Goal: Task Accomplishment & Management: Use online tool/utility

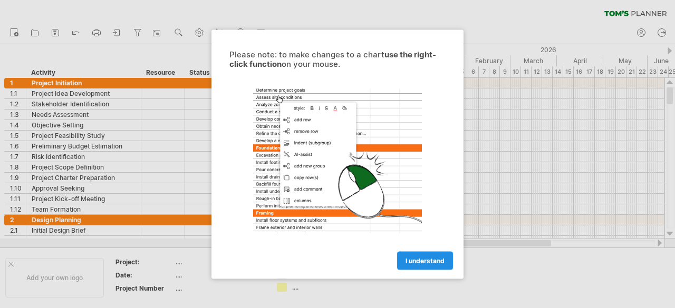
click at [420, 257] on span "I understand" at bounding box center [424, 261] width 39 height 8
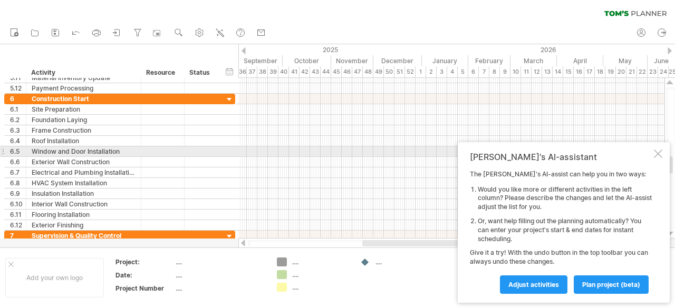
click at [657, 153] on div at bounding box center [658, 154] width 8 height 8
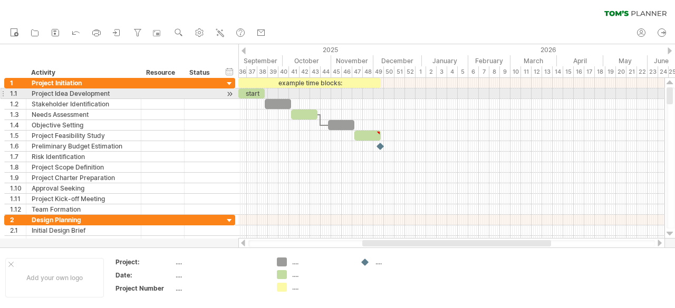
click at [255, 96] on div "start" at bounding box center [251, 94] width 26 height 10
drag, startPoint x: 265, startPoint y: 94, endPoint x: 271, endPoint y: 98, distance: 6.9
click at [271, 98] on span at bounding box center [271, 94] width 4 height 10
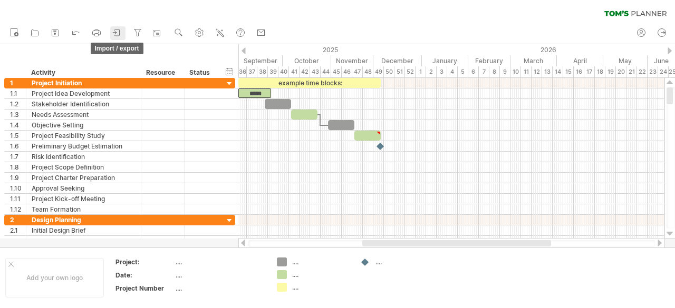
click at [115, 30] on icon at bounding box center [117, 33] width 5 height 6
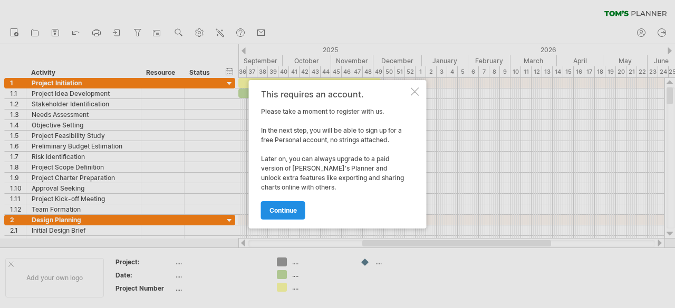
click at [286, 215] on link "continue" at bounding box center [283, 210] width 44 height 18
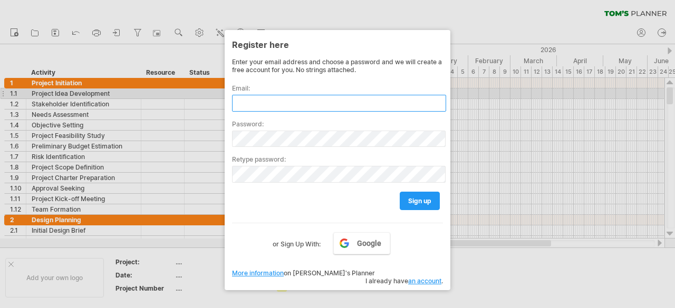
click at [329, 99] on input "text" at bounding box center [339, 103] width 214 height 17
type input "**********"
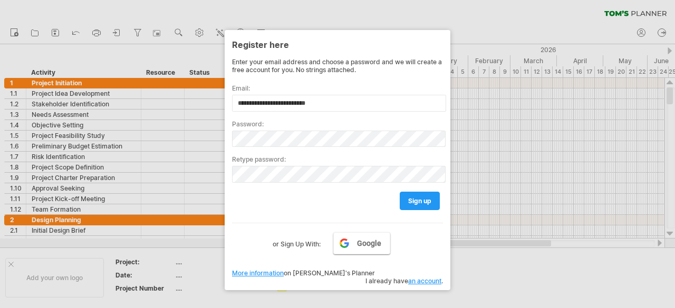
click at [355, 241] on link "Google" at bounding box center [361, 243] width 57 height 22
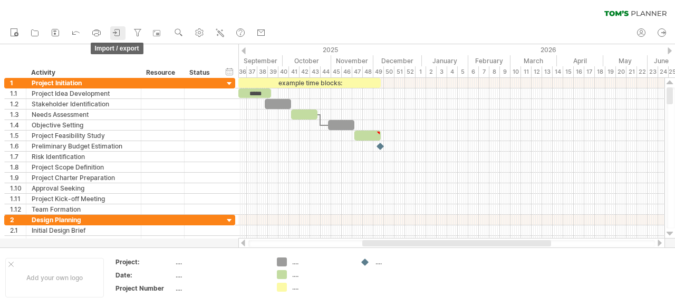
click at [116, 32] on icon at bounding box center [114, 32] width 3 height 3
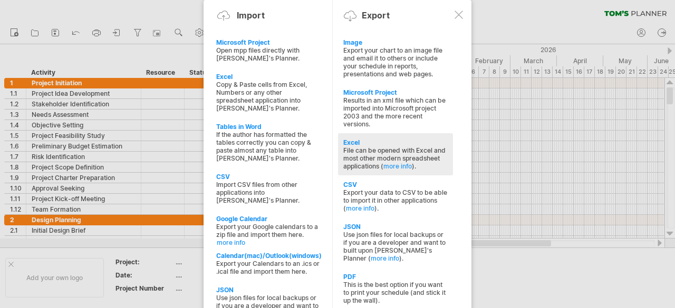
click at [387, 147] on div "File can be opened with Excel and most other modern spreadsheet applications ( …" at bounding box center [395, 159] width 104 height 24
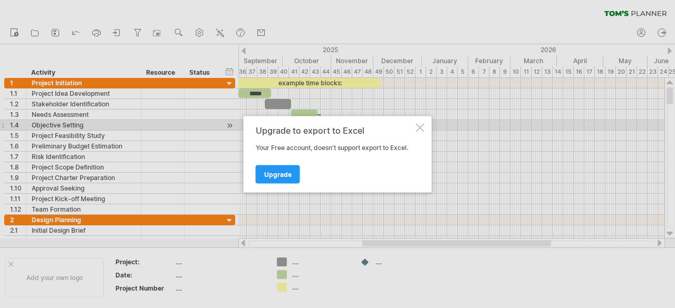
click at [421, 128] on div at bounding box center [420, 127] width 8 height 8
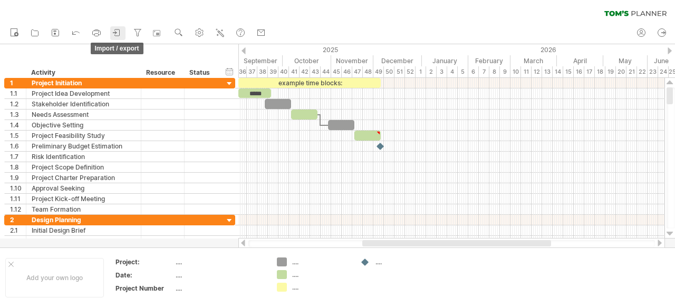
click at [116, 32] on icon at bounding box center [114, 32] width 3 height 3
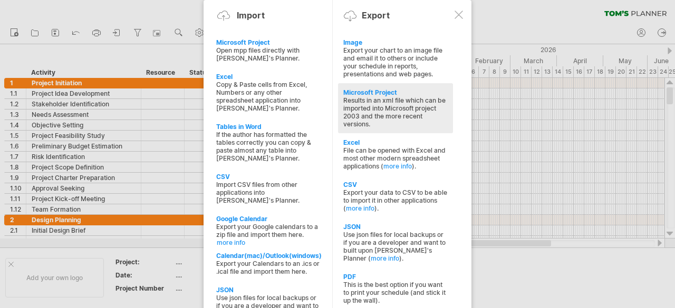
click at [408, 98] on div "Results in an xml file which can be imported into Microsoft project 2003 and th…" at bounding box center [395, 112] width 104 height 32
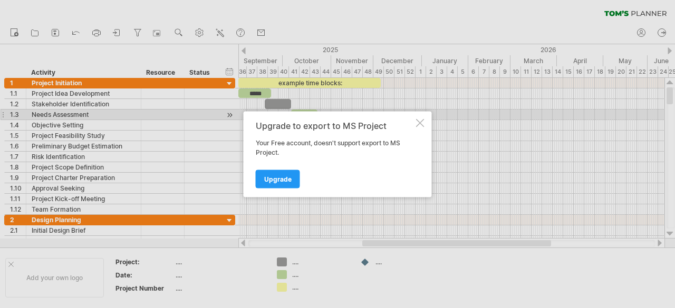
click at [420, 120] on div at bounding box center [420, 123] width 8 height 8
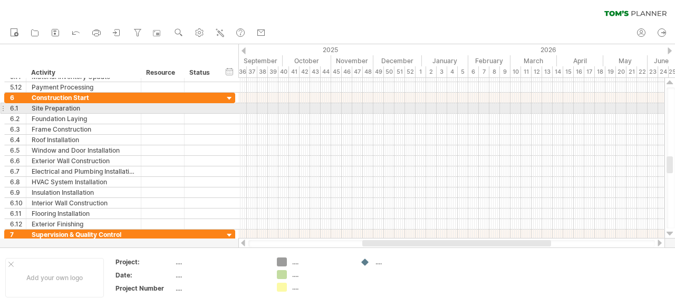
click at [333, 111] on div at bounding box center [451, 108] width 426 height 11
drag, startPoint x: 333, startPoint y: 111, endPoint x: 344, endPoint y: 107, distance: 11.8
click at [344, 107] on div at bounding box center [451, 108] width 426 height 11
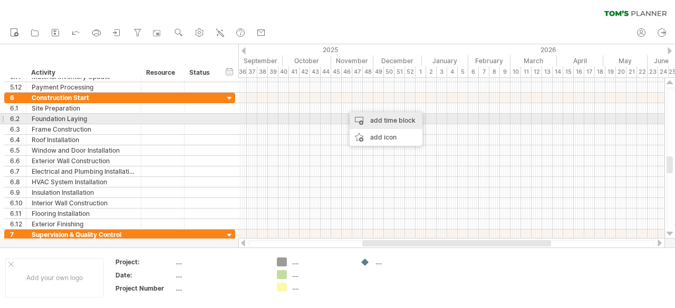
click at [376, 121] on div "add time block" at bounding box center [385, 120] width 73 height 17
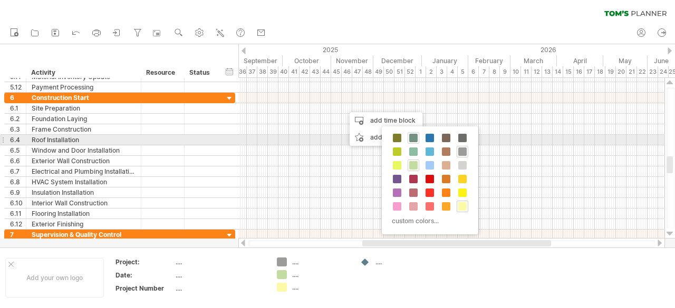
click at [417, 138] on div at bounding box center [413, 138] width 12 height 12
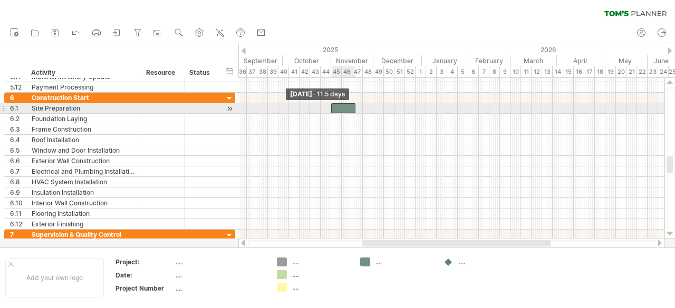
drag, startPoint x: 344, startPoint y: 106, endPoint x: 332, endPoint y: 109, distance: 12.4
click at [332, 109] on span at bounding box center [331, 108] width 4 height 10
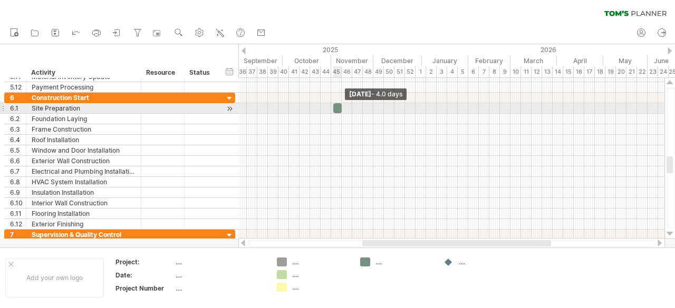
drag, startPoint x: 354, startPoint y: 107, endPoint x: 341, endPoint y: 111, distance: 14.3
click at [341, 111] on span at bounding box center [341, 108] width 4 height 10
click at [332, 111] on span at bounding box center [331, 108] width 4 height 10
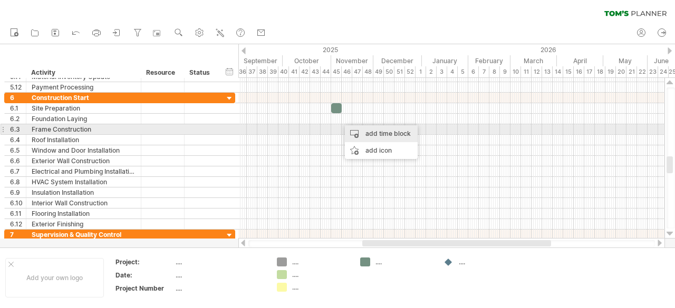
click at [365, 135] on div "add time block" at bounding box center [381, 133] width 73 height 17
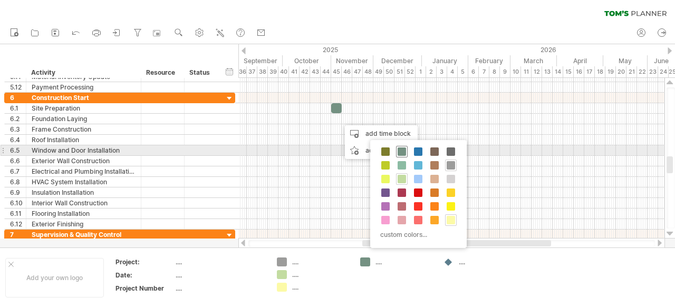
click at [400, 151] on span at bounding box center [401, 152] width 8 height 8
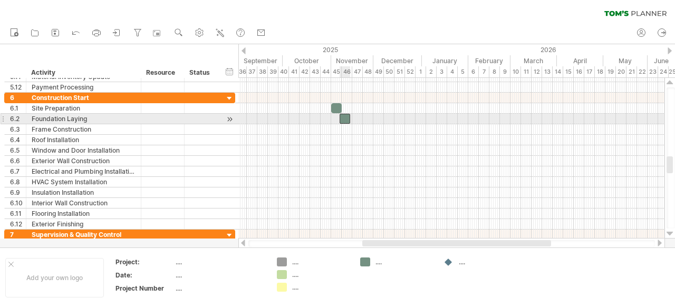
click at [345, 118] on div at bounding box center [344, 119] width 11 height 10
click at [346, 122] on div at bounding box center [344, 119] width 11 height 10
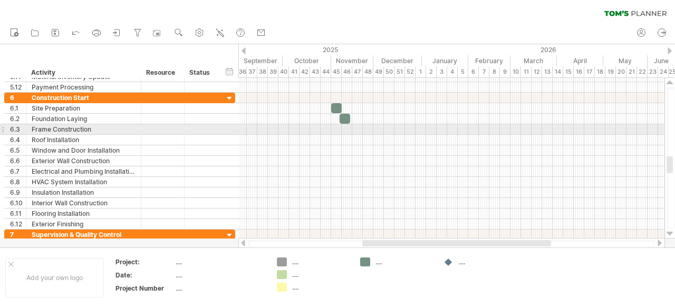
click at [2, 129] on div at bounding box center [3, 129] width 4 height 11
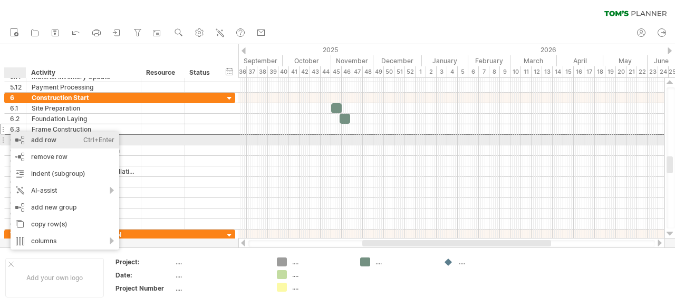
click at [50, 139] on div "add row Ctrl+Enter Cmd+Enter" at bounding box center [65, 140] width 109 height 17
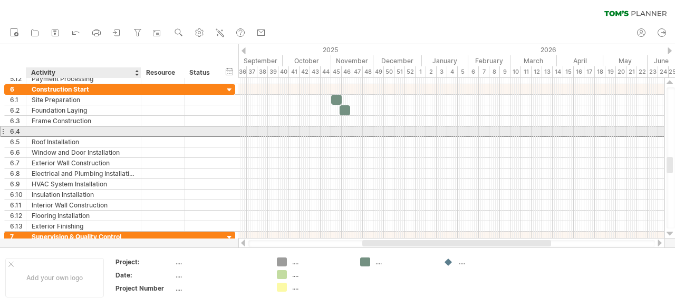
click at [56, 130] on div at bounding box center [84, 132] width 104 height 10
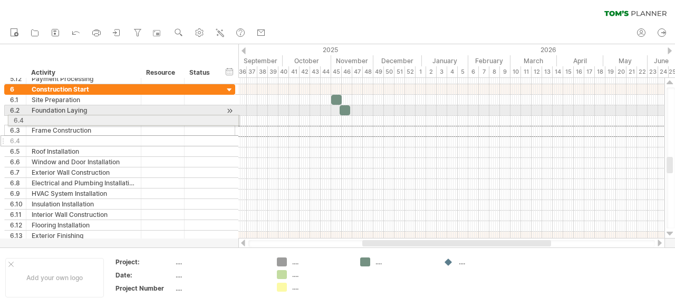
drag, startPoint x: 1, startPoint y: 132, endPoint x: 1, endPoint y: 120, distance: 12.7
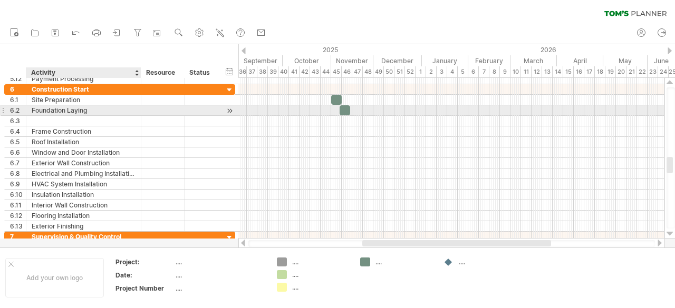
click at [88, 110] on div "Foundation Laying" at bounding box center [84, 110] width 104 height 10
type input "**********"
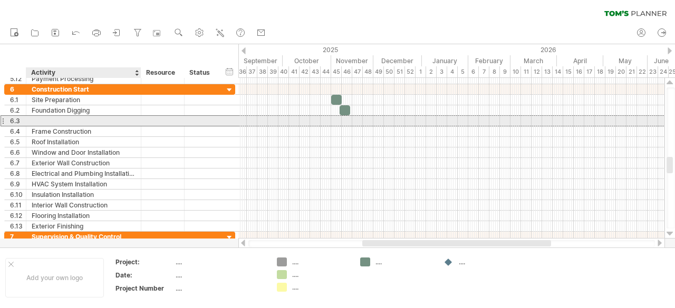
click at [83, 118] on div at bounding box center [84, 121] width 104 height 10
type input "**********"
click at [345, 121] on div at bounding box center [451, 120] width 426 height 11
click at [347, 119] on div at bounding box center [451, 121] width 426 height 11
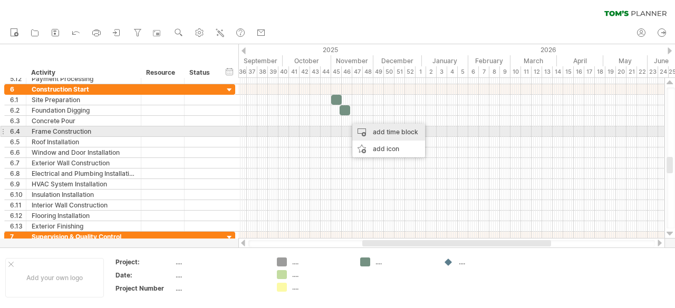
click at [371, 131] on div "add time block" at bounding box center [388, 132] width 73 height 17
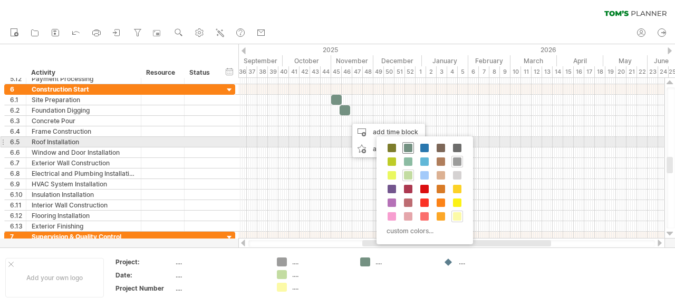
click at [408, 145] on span at bounding box center [408, 148] width 8 height 8
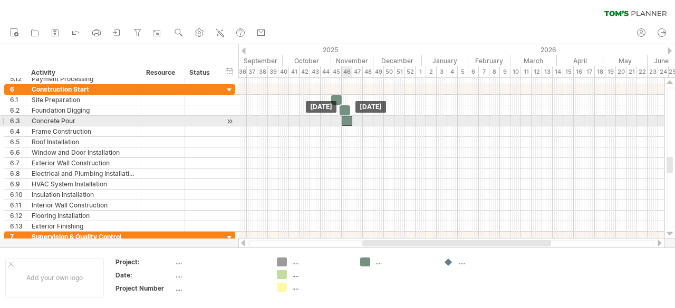
drag, startPoint x: 352, startPoint y: 121, endPoint x: 347, endPoint y: 122, distance: 5.4
click at [347, 122] on div at bounding box center [347, 121] width 11 height 10
drag, startPoint x: 342, startPoint y: 121, endPoint x: 351, endPoint y: 121, distance: 8.5
click at [351, 121] on div at bounding box center [351, 121] width 2 height 10
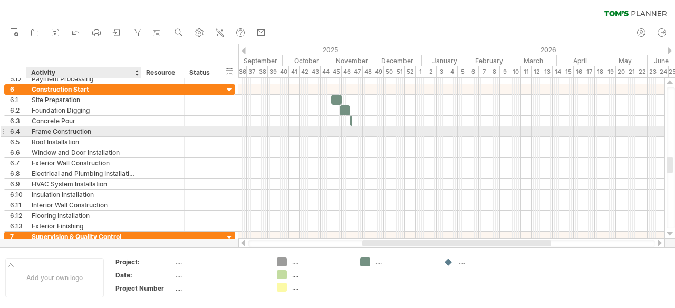
click at [78, 130] on div "Frame Construction" at bounding box center [84, 132] width 104 height 10
click at [113, 131] on input "**********" at bounding box center [84, 132] width 104 height 10
type input "*"
type input "**********"
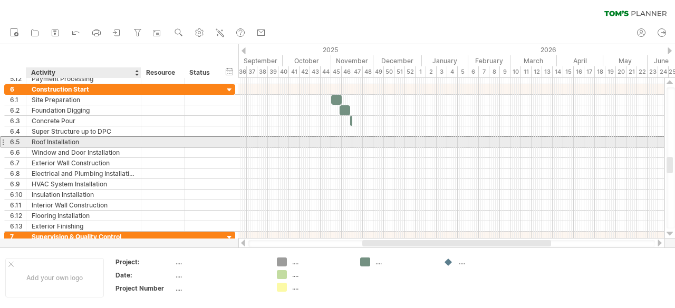
click at [82, 143] on div "Roof Installation" at bounding box center [84, 142] width 104 height 10
type input "*"
type input "**********"
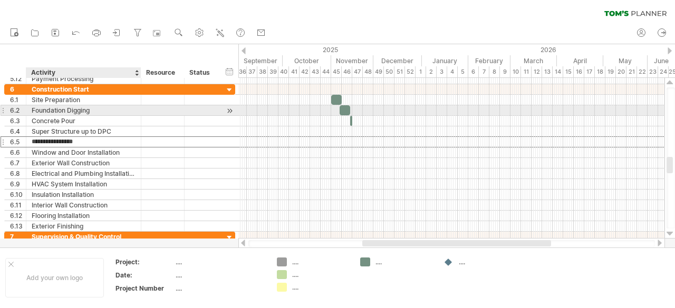
click at [95, 107] on div "Foundation Digging" at bounding box center [84, 110] width 104 height 10
type input "**********"
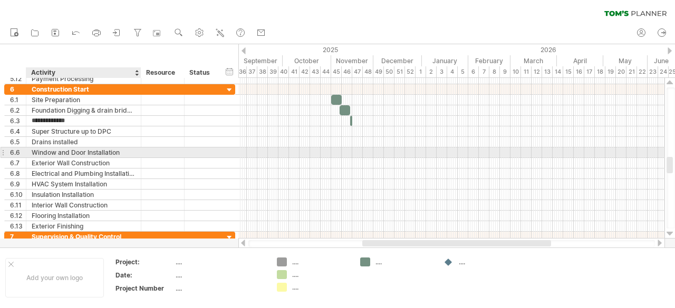
click at [106, 149] on div "Window and Door Installation" at bounding box center [84, 153] width 104 height 10
click at [130, 151] on input "**********" at bounding box center [84, 153] width 104 height 10
type input "*"
click at [105, 152] on input "**********" at bounding box center [84, 153] width 104 height 10
type input "**********"
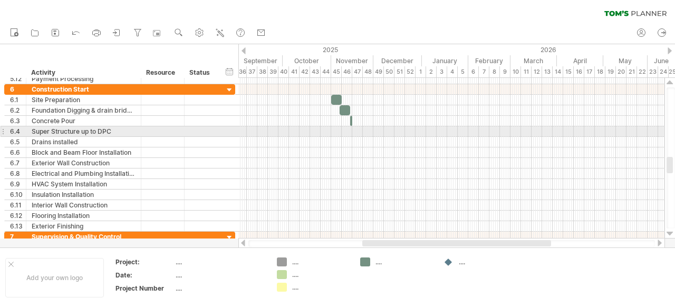
click at [354, 128] on div at bounding box center [451, 132] width 426 height 11
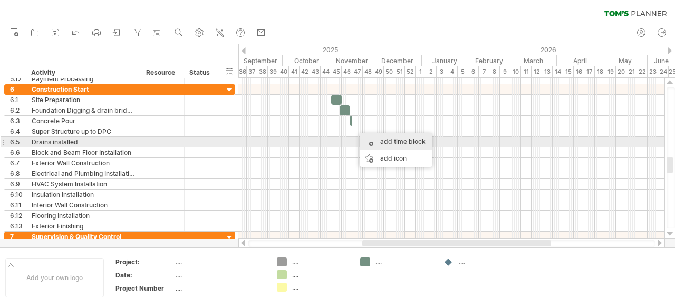
click at [376, 140] on div "add time block" at bounding box center [395, 141] width 73 height 17
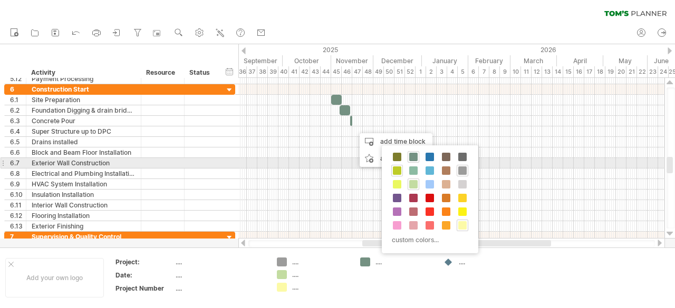
click at [395, 168] on span at bounding box center [397, 171] width 8 height 8
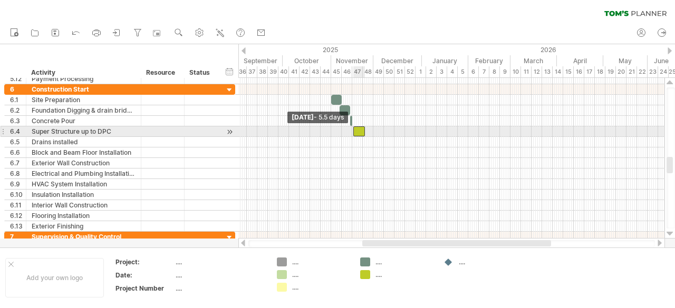
click at [354, 132] on span at bounding box center [353, 132] width 4 height 10
drag, startPoint x: 365, startPoint y: 132, endPoint x: 358, endPoint y: 131, distance: 7.0
click at [358, 131] on span at bounding box center [358, 132] width 4 height 10
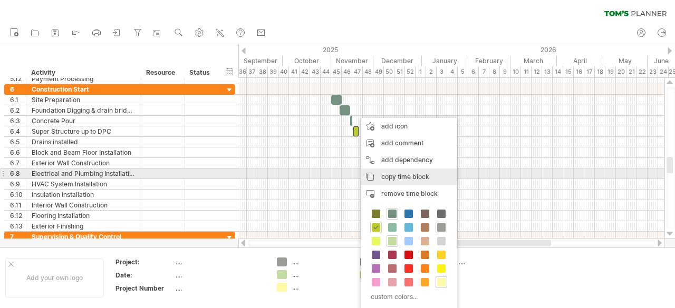
click at [392, 172] on div "copy time block copy time blocks/icons" at bounding box center [409, 177] width 96 height 17
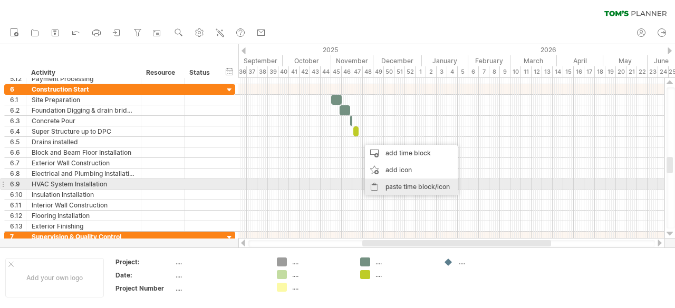
click at [385, 184] on div "paste time block/icon" at bounding box center [411, 187] width 93 height 17
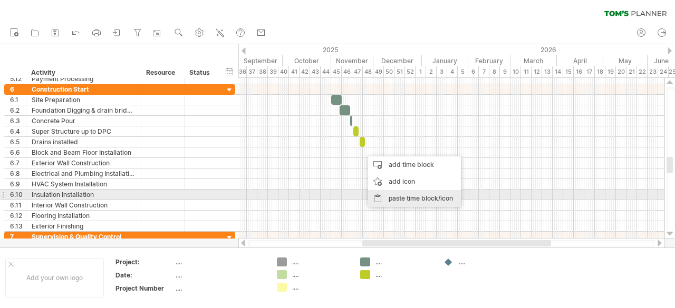
click at [392, 197] on div "paste time block/icon" at bounding box center [414, 198] width 93 height 17
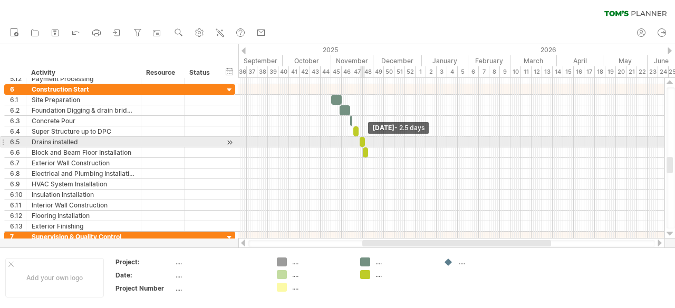
click at [363, 141] on span at bounding box center [365, 142] width 4 height 10
click at [361, 142] on span at bounding box center [363, 142] width 4 height 10
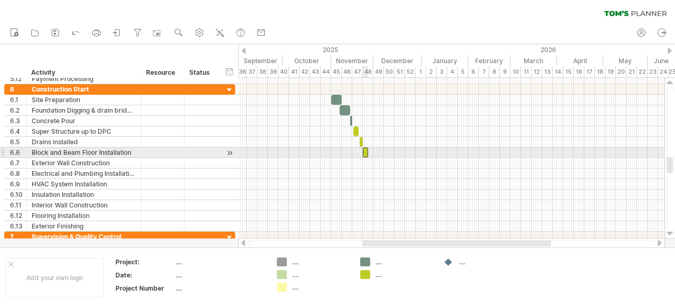
click at [365, 151] on div at bounding box center [365, 153] width 5 height 10
click at [366, 151] on span at bounding box center [368, 153] width 4 height 10
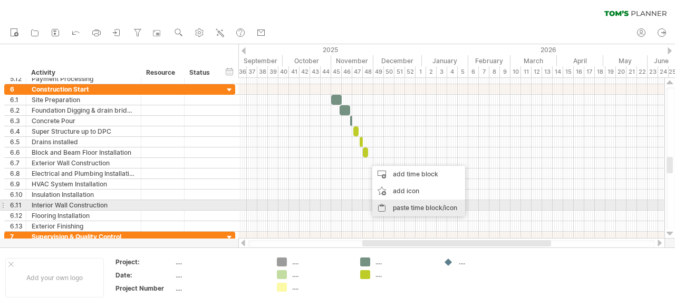
click at [394, 203] on div "paste time block/icon" at bounding box center [418, 208] width 93 height 17
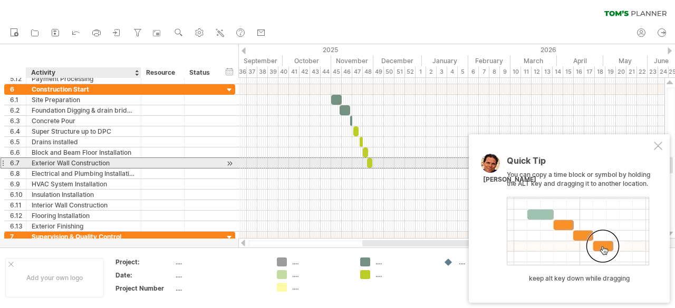
click at [53, 162] on div "Exterior Wall Construction" at bounding box center [84, 163] width 104 height 10
click at [123, 162] on div "Blockwork Wall Construction" at bounding box center [84, 163] width 104 height 10
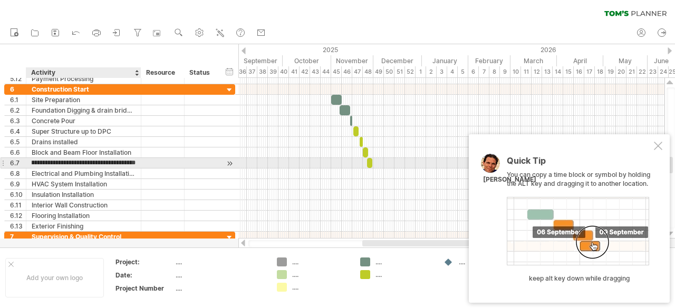
scroll to position [0, 26]
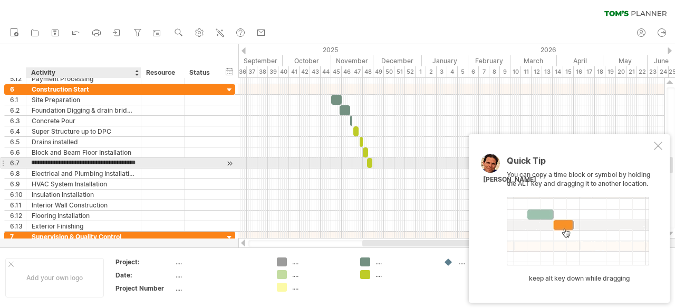
type input "**********"
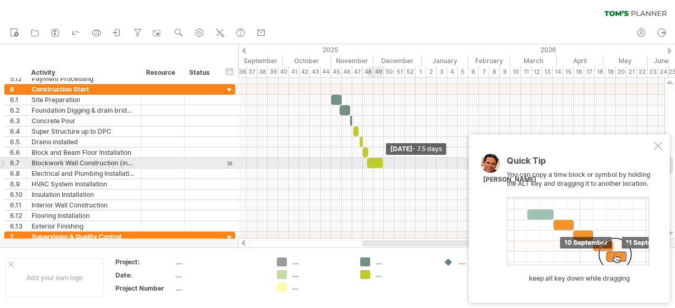
drag, startPoint x: 370, startPoint y: 162, endPoint x: 381, endPoint y: 163, distance: 10.7
click at [381, 163] on span at bounding box center [383, 163] width 4 height 10
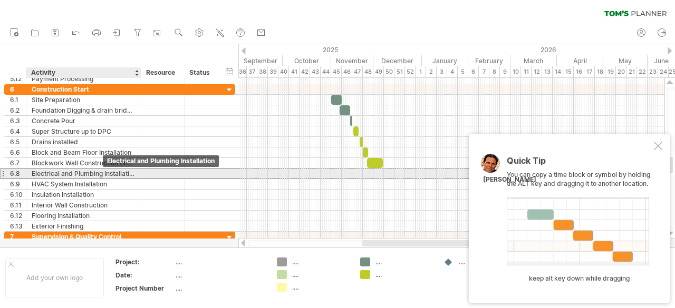
click at [103, 171] on div "Electrical and Plumbing Installation" at bounding box center [84, 174] width 104 height 10
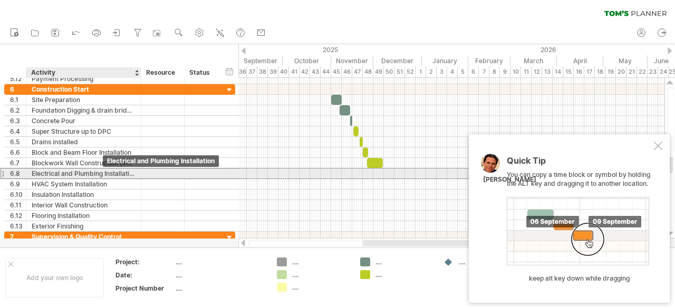
scroll to position [0, 0]
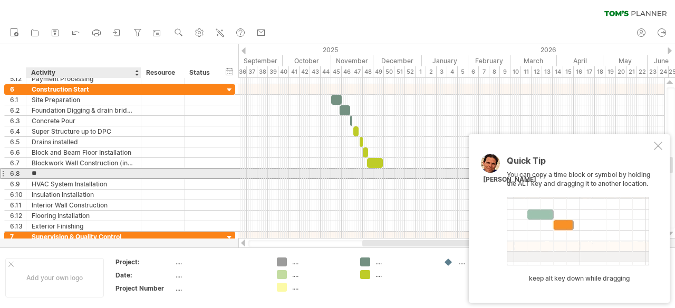
type input "*"
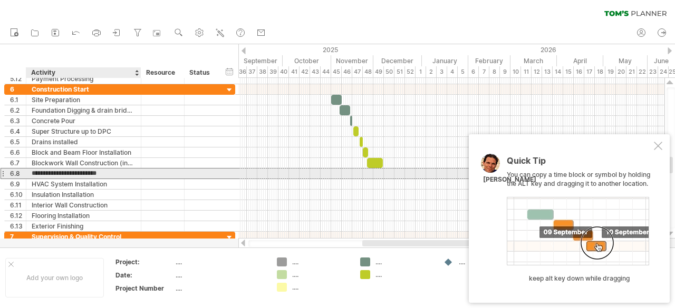
type input "**********"
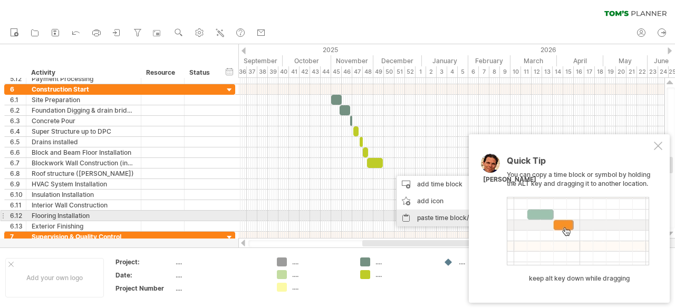
click at [419, 218] on div "paste time block/icon" at bounding box center [442, 218] width 93 height 17
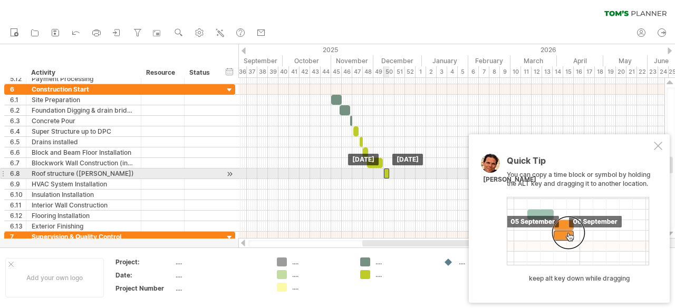
drag, startPoint x: 394, startPoint y: 172, endPoint x: 386, endPoint y: 173, distance: 7.5
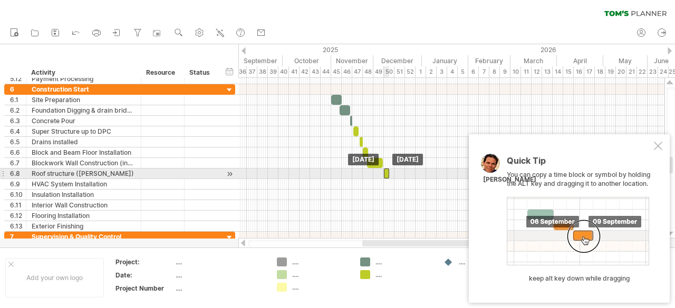
click at [386, 173] on div at bounding box center [386, 174] width 5 height 10
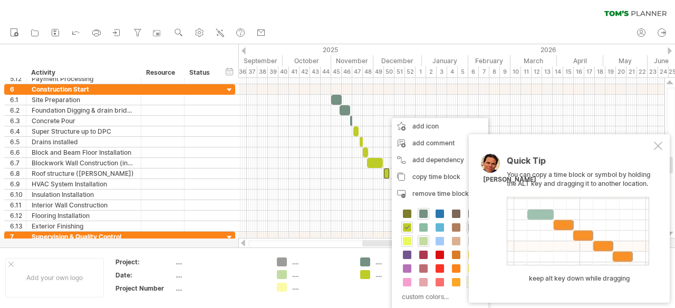
click at [407, 241] on span at bounding box center [407, 241] width 8 height 8
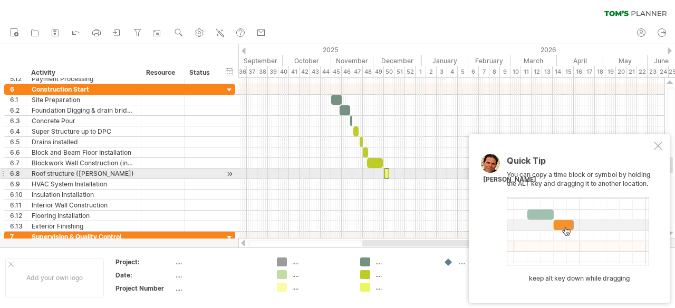
click at [386, 174] on div at bounding box center [386, 174] width 5 height 10
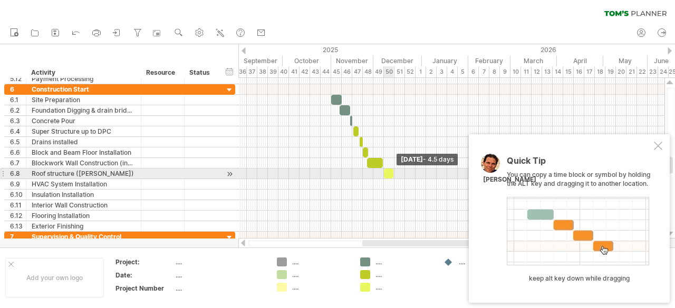
click at [394, 173] on span at bounding box center [393, 174] width 4 height 10
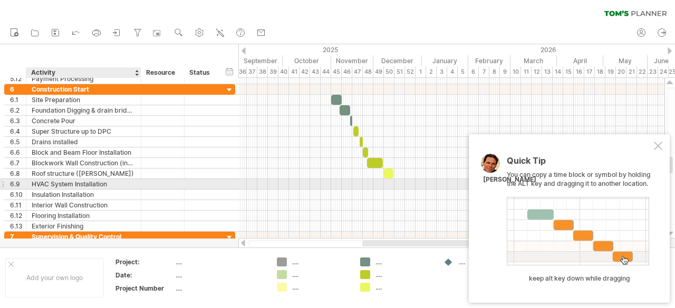
click at [71, 183] on div "HVAC System Installation" at bounding box center [84, 184] width 104 height 10
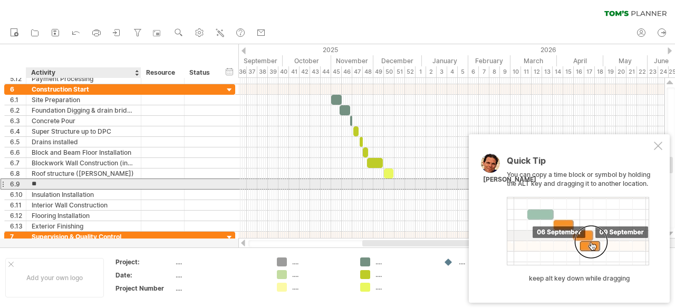
type input "*"
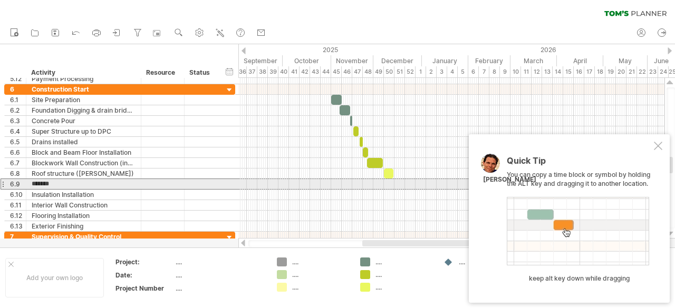
click at [396, 180] on div at bounding box center [451, 184] width 426 height 11
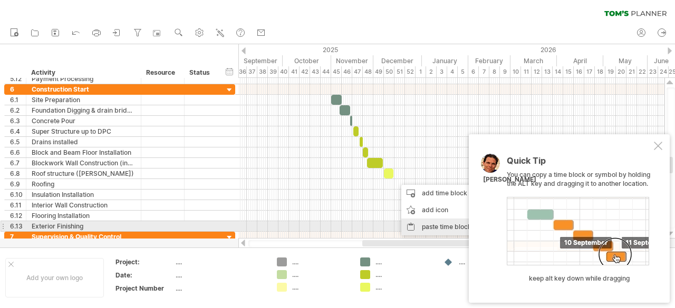
click at [416, 222] on div "paste time block/icon" at bounding box center [447, 227] width 93 height 17
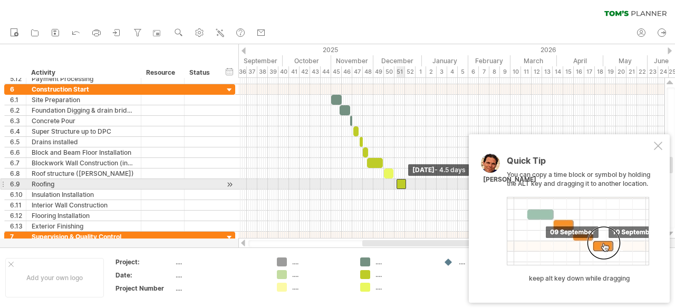
click at [406, 182] on span at bounding box center [406, 184] width 4 height 10
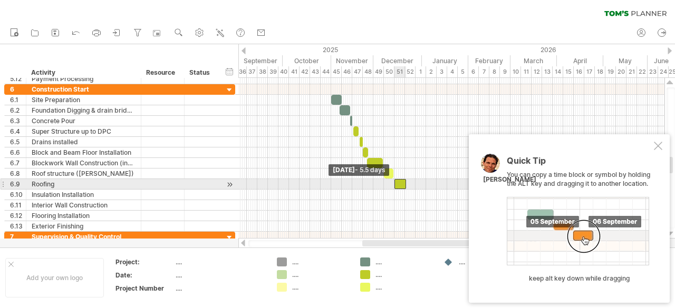
click at [394, 183] on span at bounding box center [394, 184] width 4 height 10
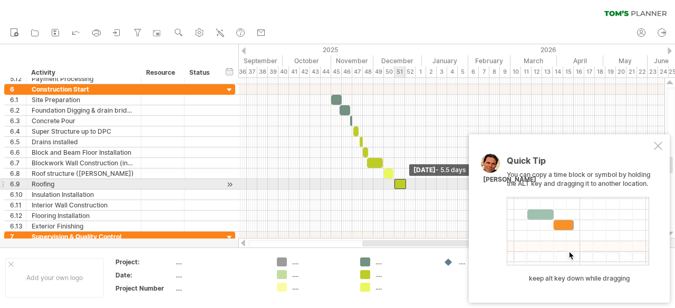
click at [405, 181] on span at bounding box center [406, 184] width 4 height 10
click at [403, 184] on div at bounding box center [400, 184] width 12 height 10
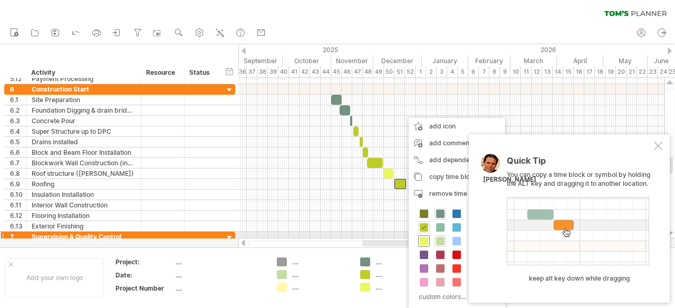
click at [424, 240] on span at bounding box center [424, 241] width 8 height 8
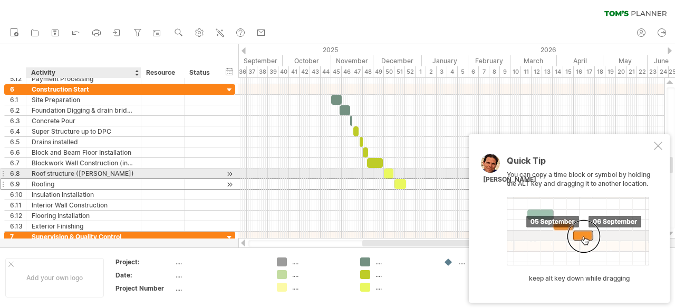
click at [95, 179] on div "Roofing" at bounding box center [84, 184] width 104 height 10
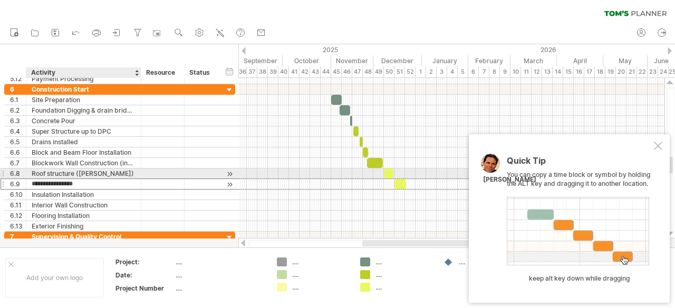
type input "**********"
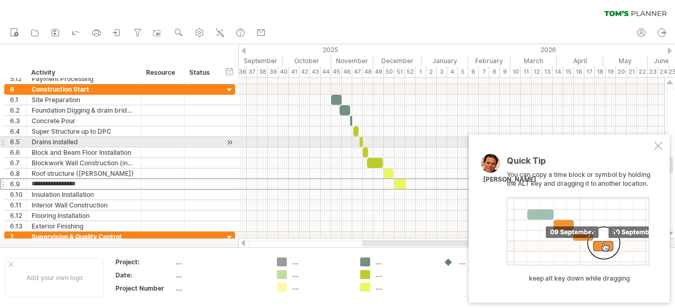
click at [661, 143] on div at bounding box center [658, 146] width 8 height 8
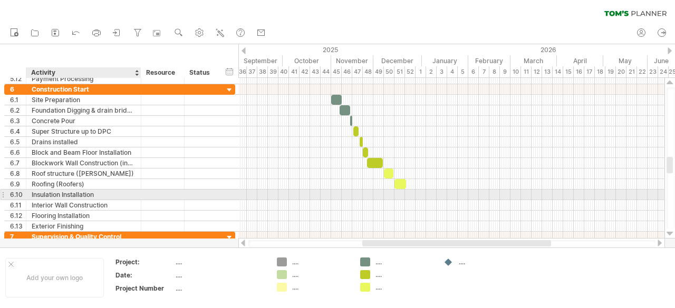
click at [51, 195] on div "Insulation Installation" at bounding box center [84, 195] width 104 height 10
type input "*"
type input "**********"
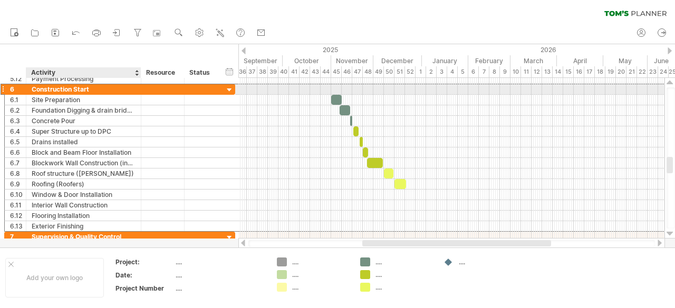
click at [33, 89] on div "Construction Start" at bounding box center [84, 89] width 104 height 10
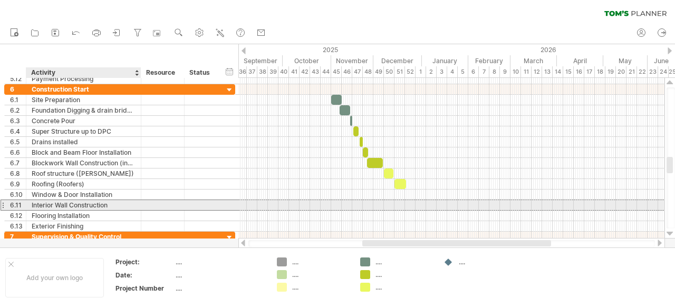
click at [82, 202] on div "Interior Wall Construction" at bounding box center [84, 205] width 104 height 10
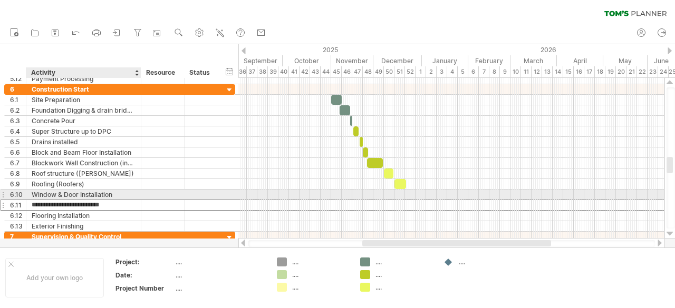
click at [112, 200] on input "**********" at bounding box center [84, 205] width 104 height 10
type input "*"
type input "**********"
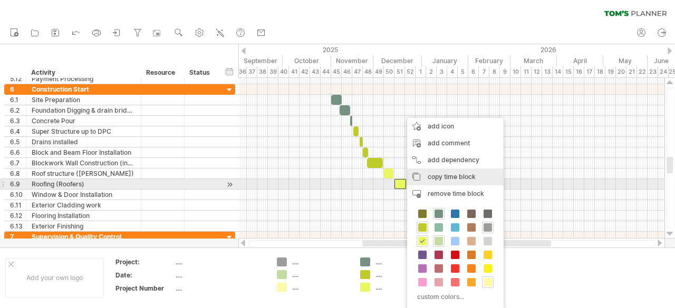
click at [437, 181] on div "copy time block copy time blocks/icons" at bounding box center [455, 177] width 96 height 17
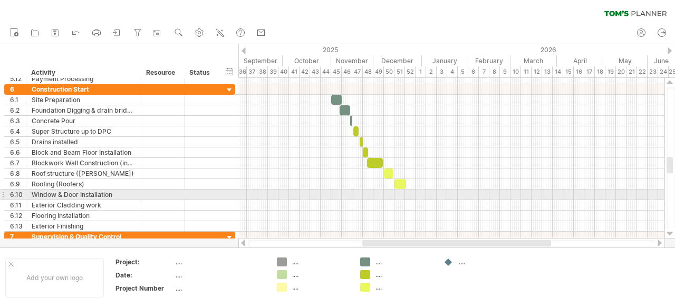
click at [410, 192] on div at bounding box center [451, 195] width 426 height 11
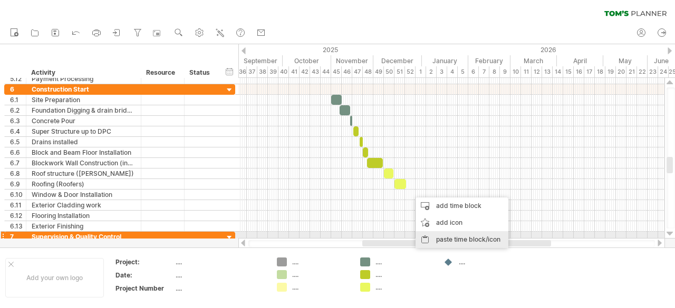
click at [432, 235] on div "paste time block/icon" at bounding box center [461, 239] width 93 height 17
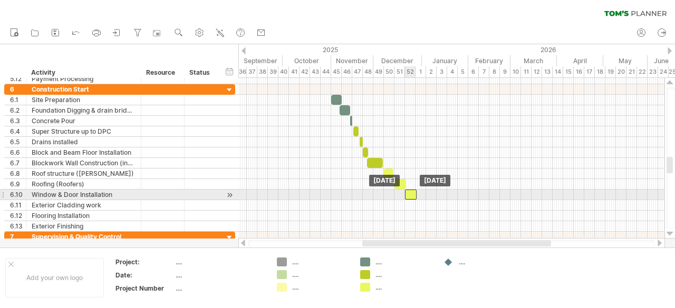
drag, startPoint x: 414, startPoint y: 191, endPoint x: 409, endPoint y: 193, distance: 6.0
click at [409, 193] on div at bounding box center [411, 195] width 12 height 10
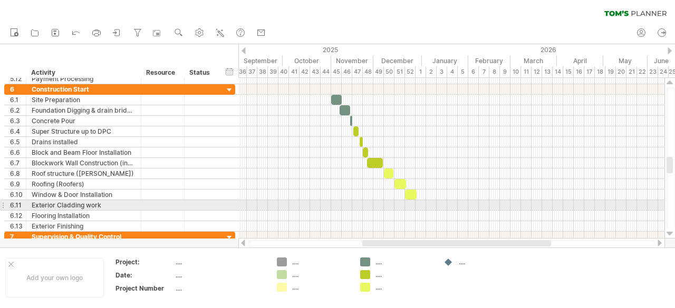
click at [419, 203] on div at bounding box center [451, 205] width 426 height 11
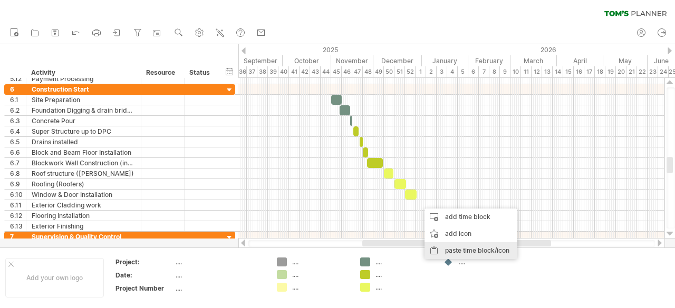
click at [448, 249] on div "paste time block/icon" at bounding box center [470, 250] width 93 height 17
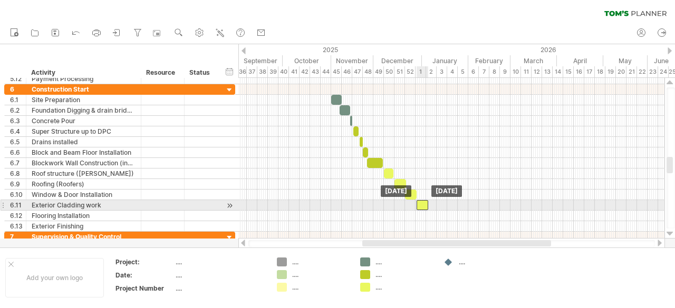
click at [420, 208] on div at bounding box center [422, 205] width 12 height 10
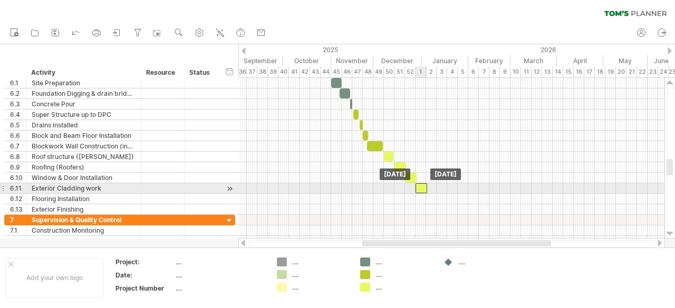
click at [423, 188] on div at bounding box center [421, 188] width 12 height 10
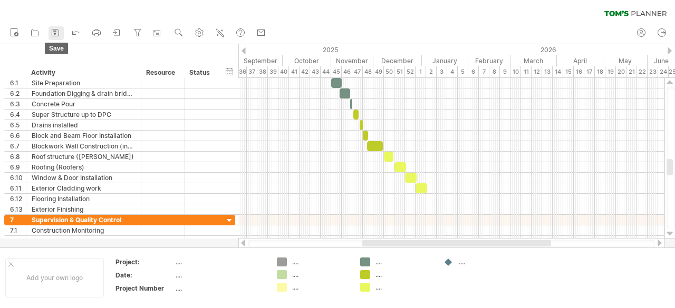
click at [55, 33] on rect at bounding box center [55, 34] width 2 height 2
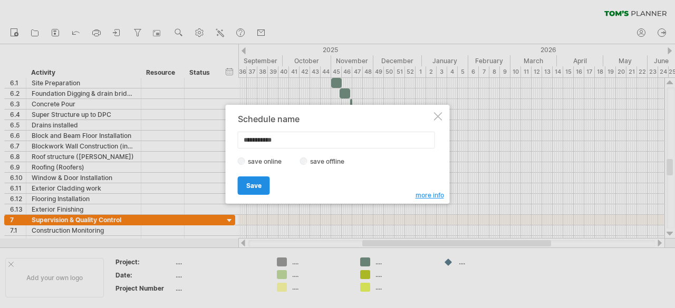
type input "**********"
click at [256, 185] on span "Save" at bounding box center [253, 186] width 15 height 8
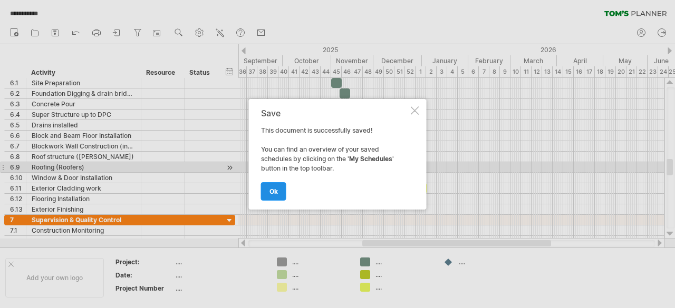
click at [270, 189] on span "ok" at bounding box center [273, 192] width 8 height 8
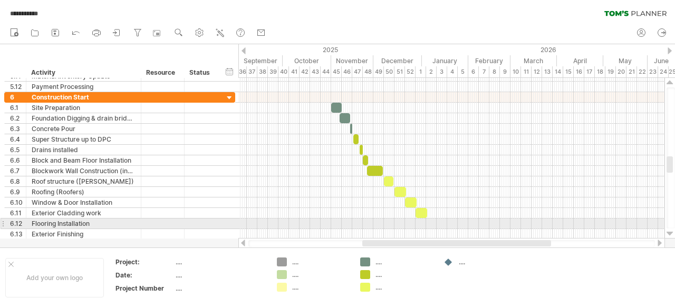
click at [4, 221] on div at bounding box center [3, 223] width 4 height 11
click at [231, 222] on div "**********" at bounding box center [119, 223] width 231 height 11
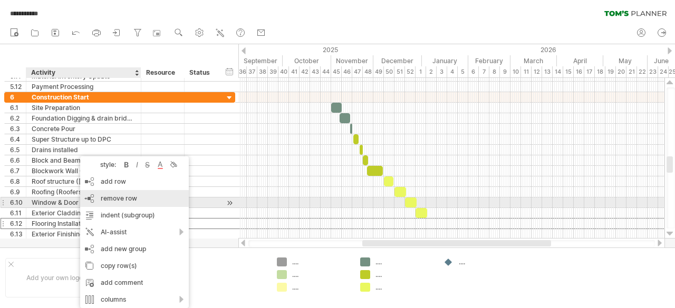
click at [104, 203] on div "remove row remove selected rows" at bounding box center [134, 198] width 109 height 17
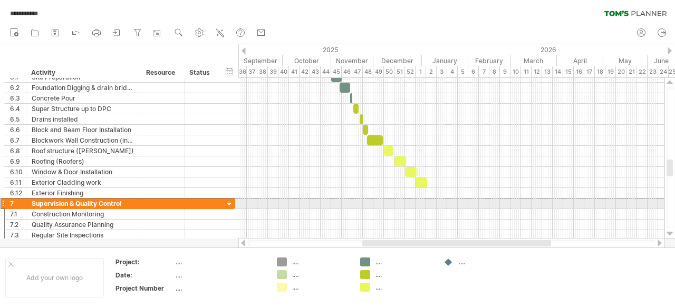
click at [3, 199] on div at bounding box center [3, 203] width 4 height 11
click at [1, 200] on div at bounding box center [3, 203] width 4 height 11
click at [1, 203] on div at bounding box center [3, 203] width 4 height 11
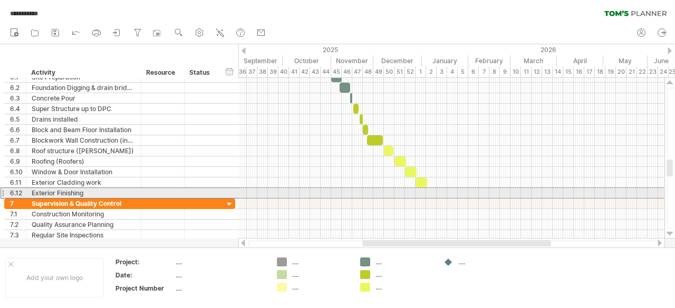
click at [2, 195] on div at bounding box center [3, 193] width 4 height 11
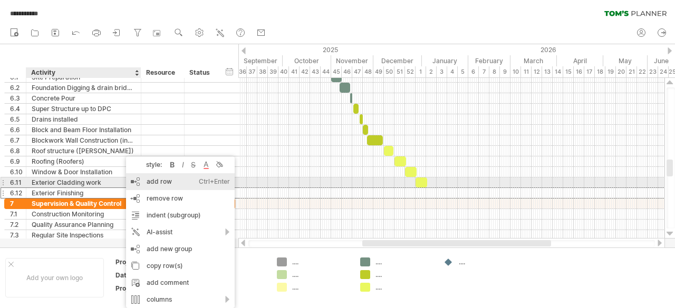
click at [155, 185] on div "add row Ctrl+Enter Cmd+Enter" at bounding box center [180, 181] width 109 height 17
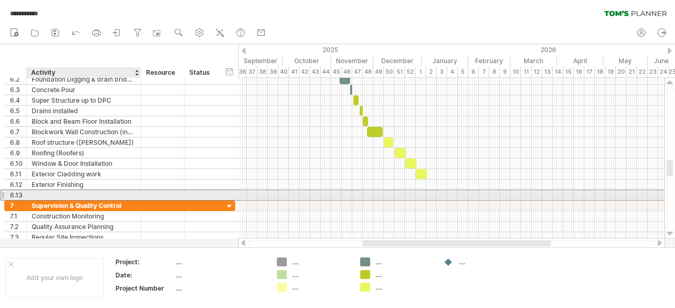
click at [74, 192] on div at bounding box center [84, 195] width 104 height 10
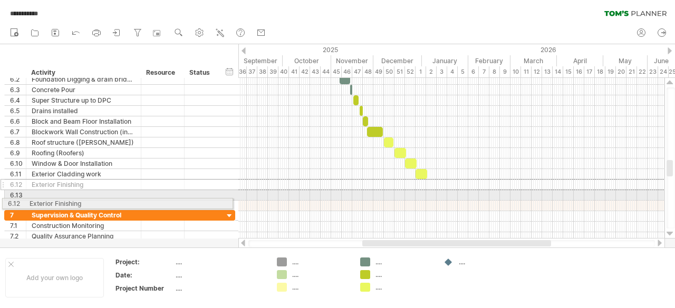
drag, startPoint x: 5, startPoint y: 182, endPoint x: 0, endPoint y: 202, distance: 20.7
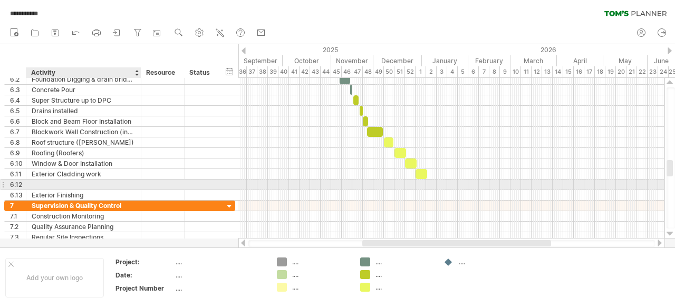
click at [40, 182] on div at bounding box center [84, 185] width 104 height 10
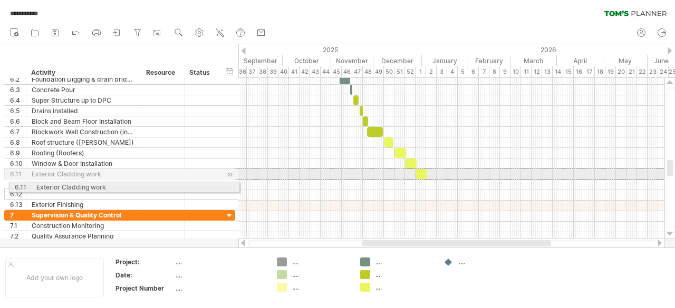
drag, startPoint x: 4, startPoint y: 172, endPoint x: 5, endPoint y: 186, distance: 13.8
click at [5, 186] on div "**********" at bounding box center [119, 142] width 231 height 136
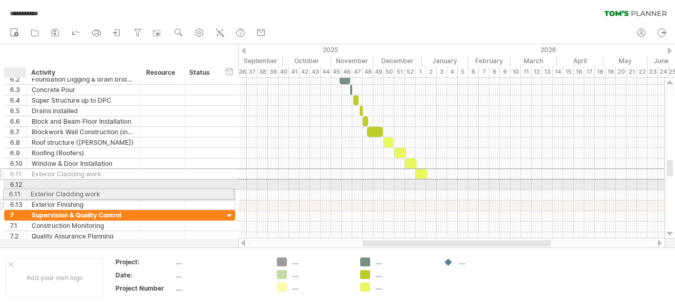
drag, startPoint x: 35, startPoint y: 172, endPoint x: 30, endPoint y: 192, distance: 20.7
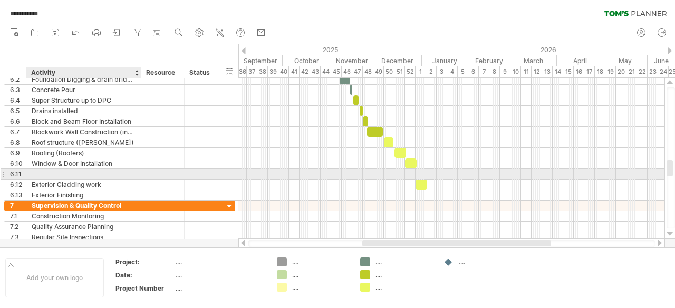
click at [43, 172] on div at bounding box center [84, 174] width 104 height 10
type input "*"
type input "**********"
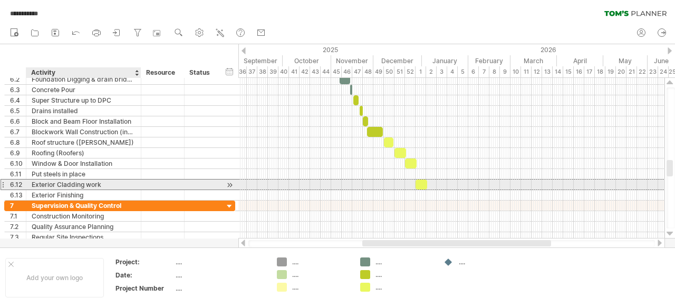
click at [122, 182] on div "Exterior Cladding work" at bounding box center [84, 185] width 104 height 10
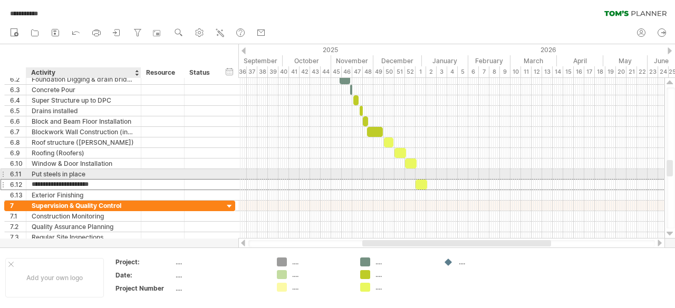
click at [116, 171] on div "Put steels in place" at bounding box center [84, 174] width 104 height 10
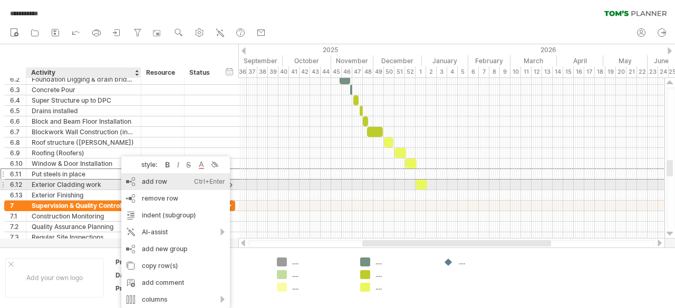
click at [141, 189] on div "add row Ctrl+Enter Cmd+Enter" at bounding box center [175, 181] width 109 height 17
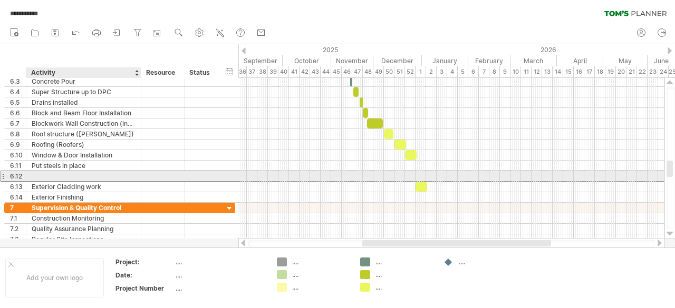
click at [53, 176] on div at bounding box center [84, 176] width 104 height 10
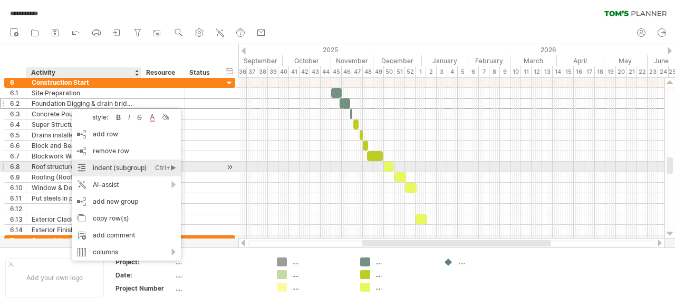
click at [98, 163] on div "indent (subgroup) Ctrl+► Cmd+►" at bounding box center [126, 168] width 109 height 17
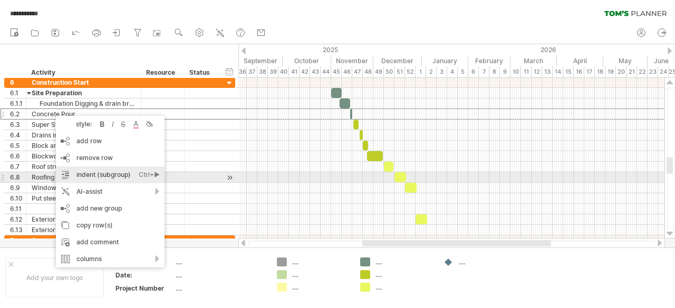
click at [90, 176] on div "indent (subgroup) Ctrl+► Cmd+►" at bounding box center [110, 175] width 109 height 17
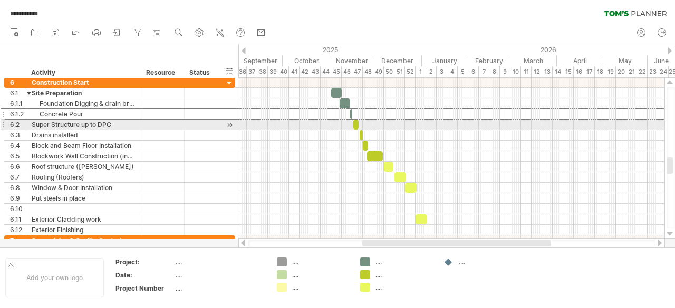
click at [53, 122] on div "Super Structure up to DPC" at bounding box center [84, 125] width 104 height 10
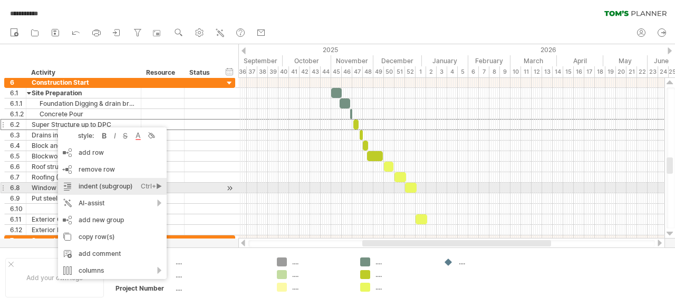
click at [77, 186] on div "indent (subgroup) Ctrl+► Cmd+►" at bounding box center [112, 186] width 109 height 17
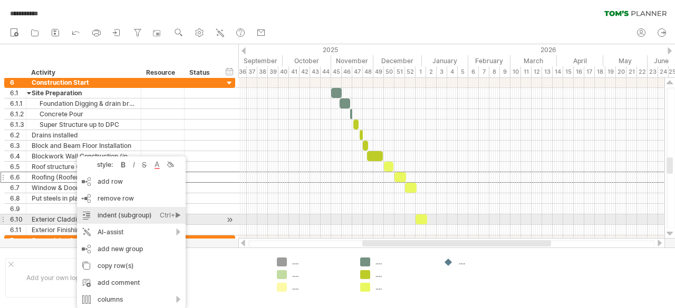
click at [100, 218] on div "indent (subgroup) Ctrl+► Cmd+►" at bounding box center [131, 215] width 109 height 17
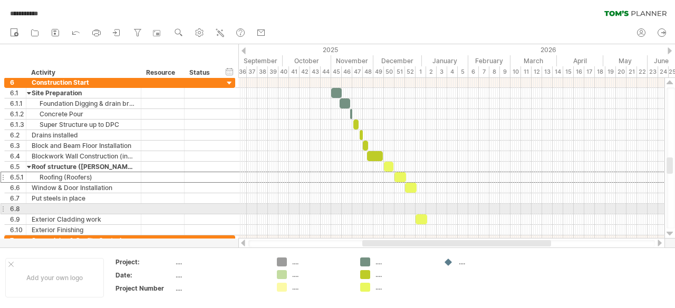
click at [87, 209] on div at bounding box center [84, 209] width 104 height 10
type input "**********"
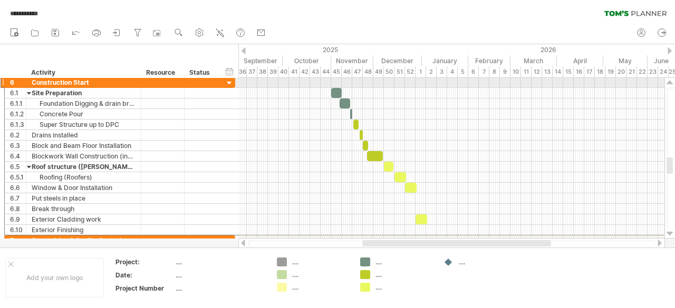
click at [72, 83] on div "Construction Start" at bounding box center [84, 82] width 104 height 10
type input "*********"
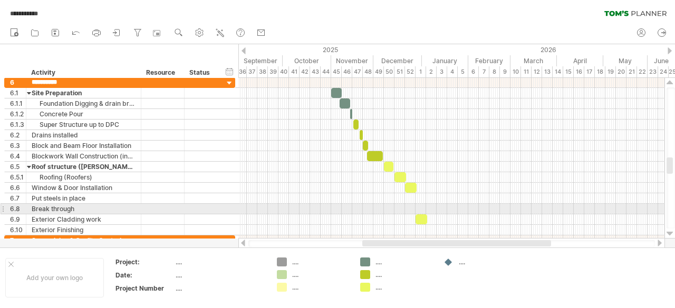
click at [75, 206] on div "Break through" at bounding box center [84, 209] width 104 height 10
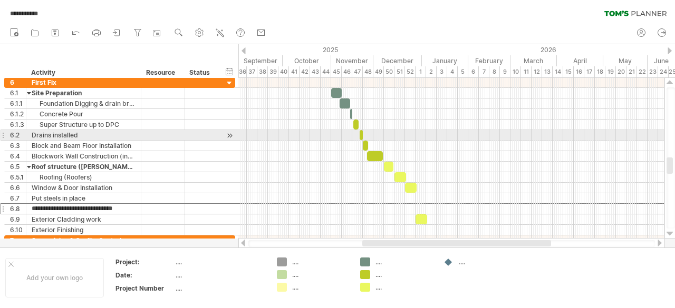
type input "**********"
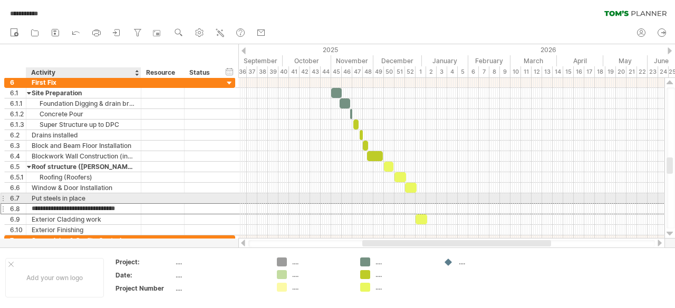
click at [143, 199] on div at bounding box center [162, 198] width 43 height 10
